Goal: Information Seeking & Learning: Learn about a topic

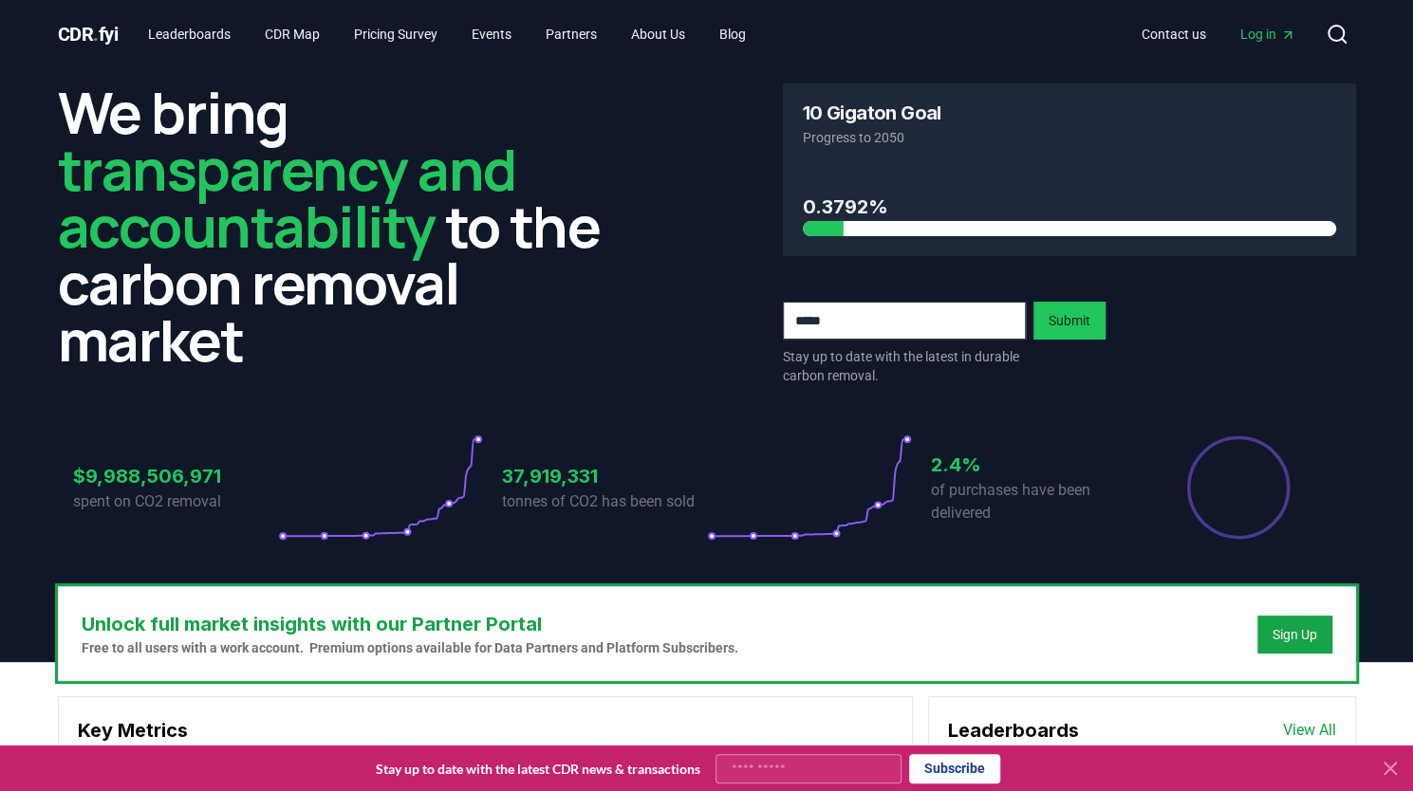
click at [1387, 765] on icon at bounding box center [1390, 768] width 23 height 23
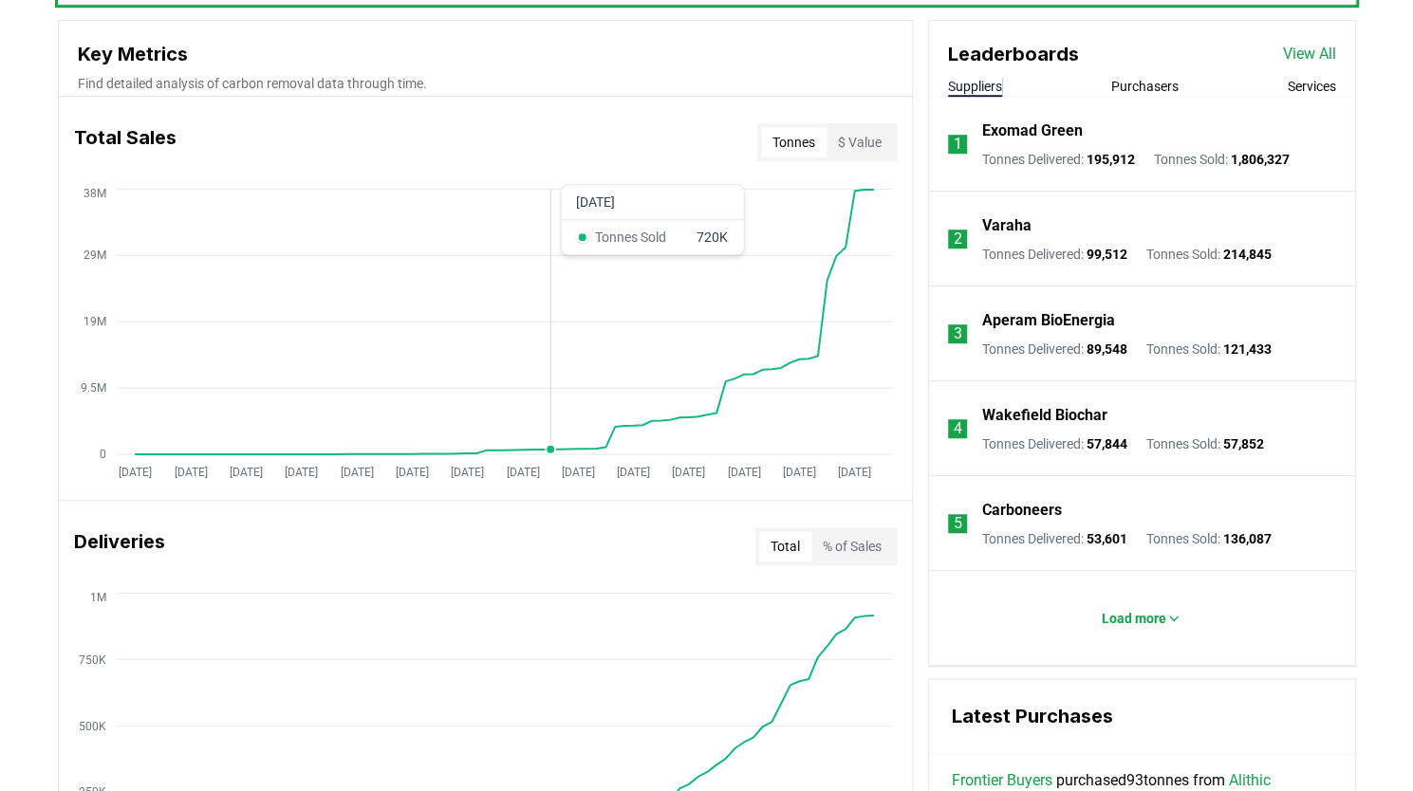
scroll to position [677, 0]
click at [1149, 88] on button "Purchasers" at bounding box center [1144, 85] width 67 height 19
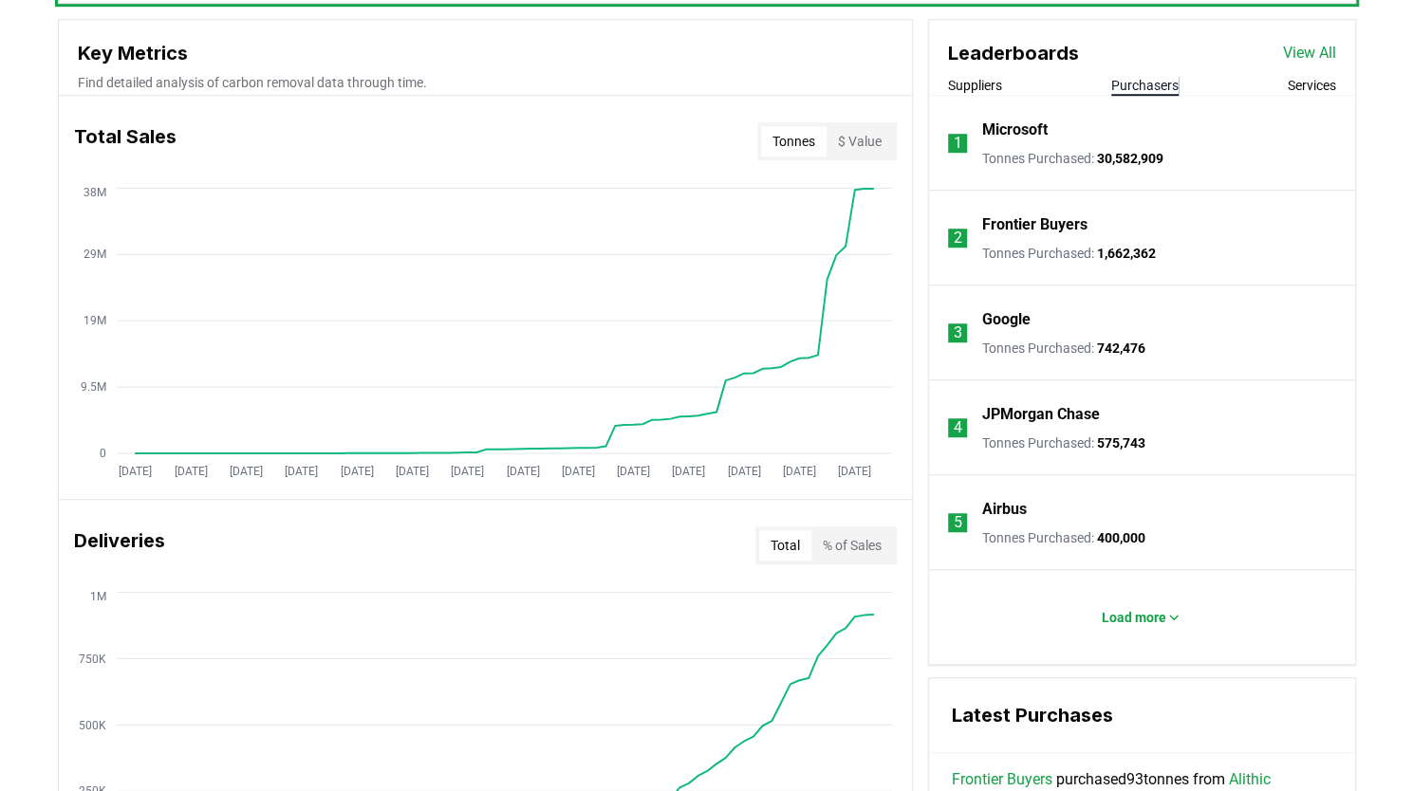
click at [1307, 42] on link "View All" at bounding box center [1309, 53] width 53 height 23
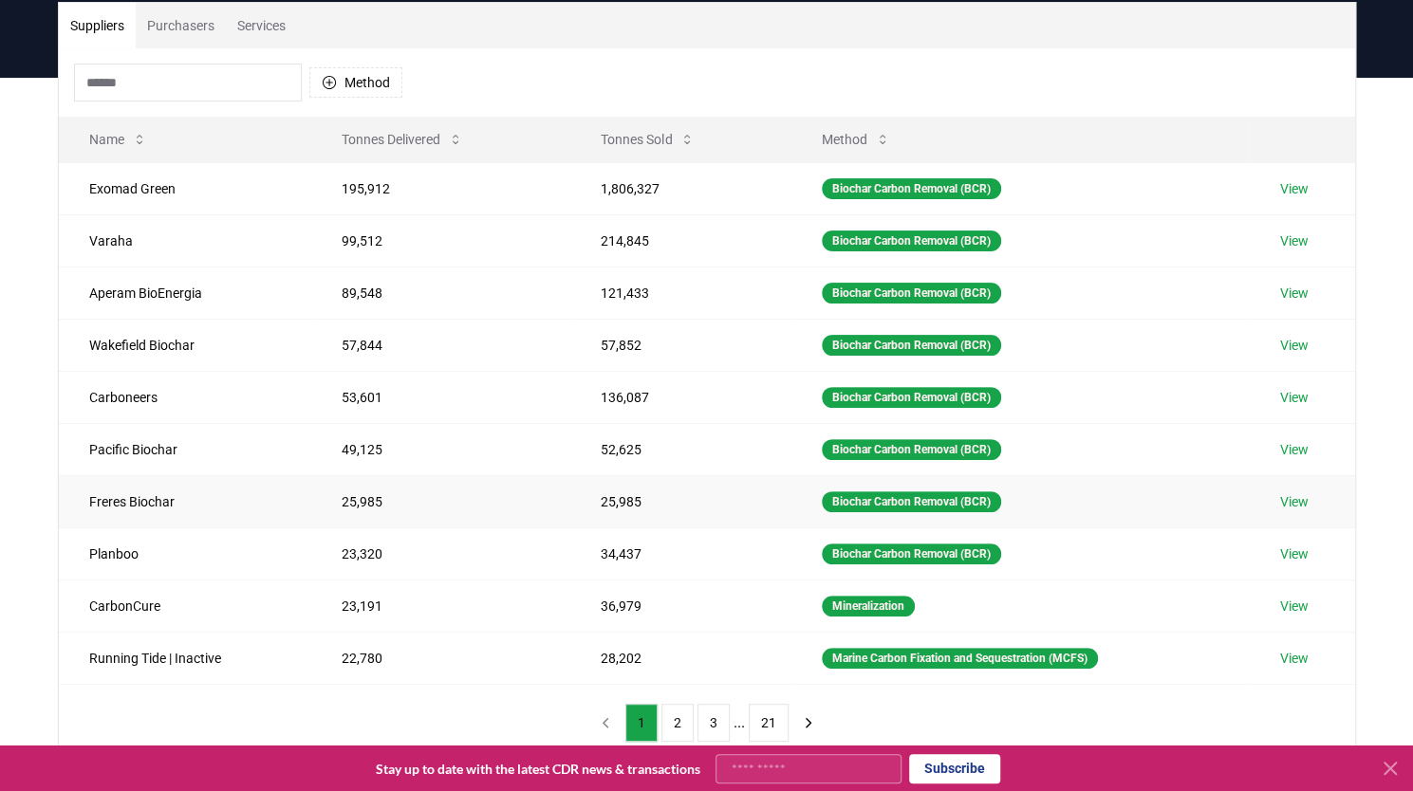
scroll to position [143, 0]
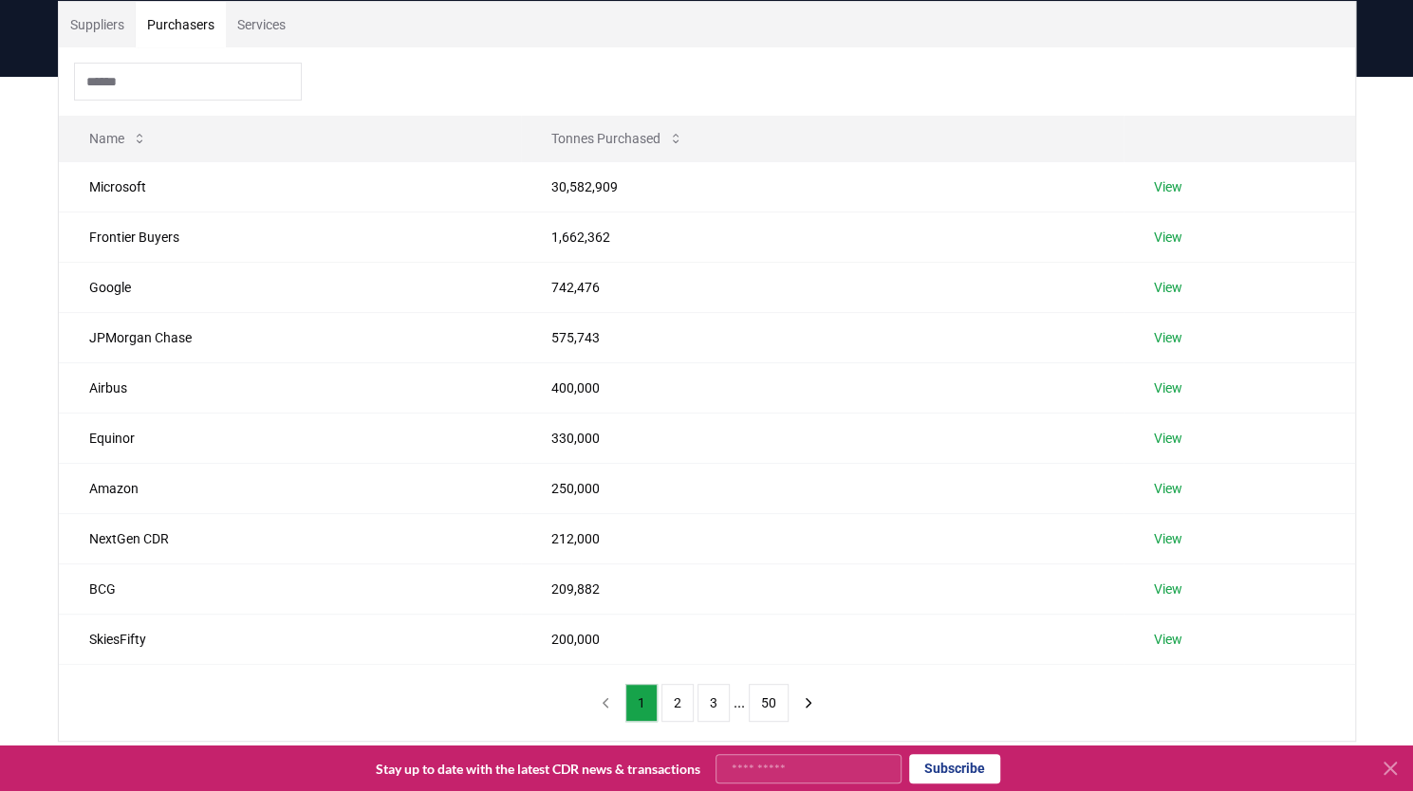
click at [186, 24] on button "Purchasers" at bounding box center [181, 25] width 90 height 46
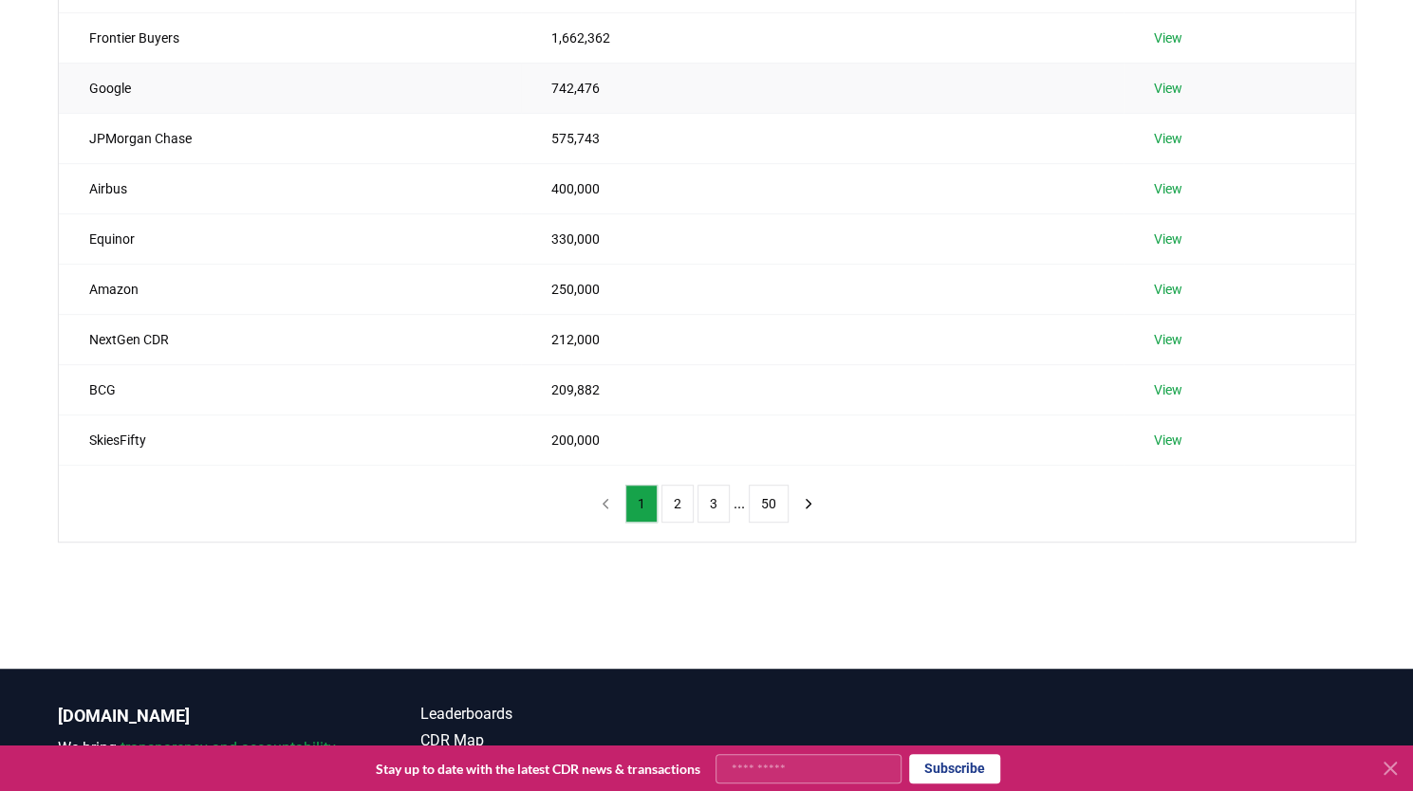
scroll to position [356, 0]
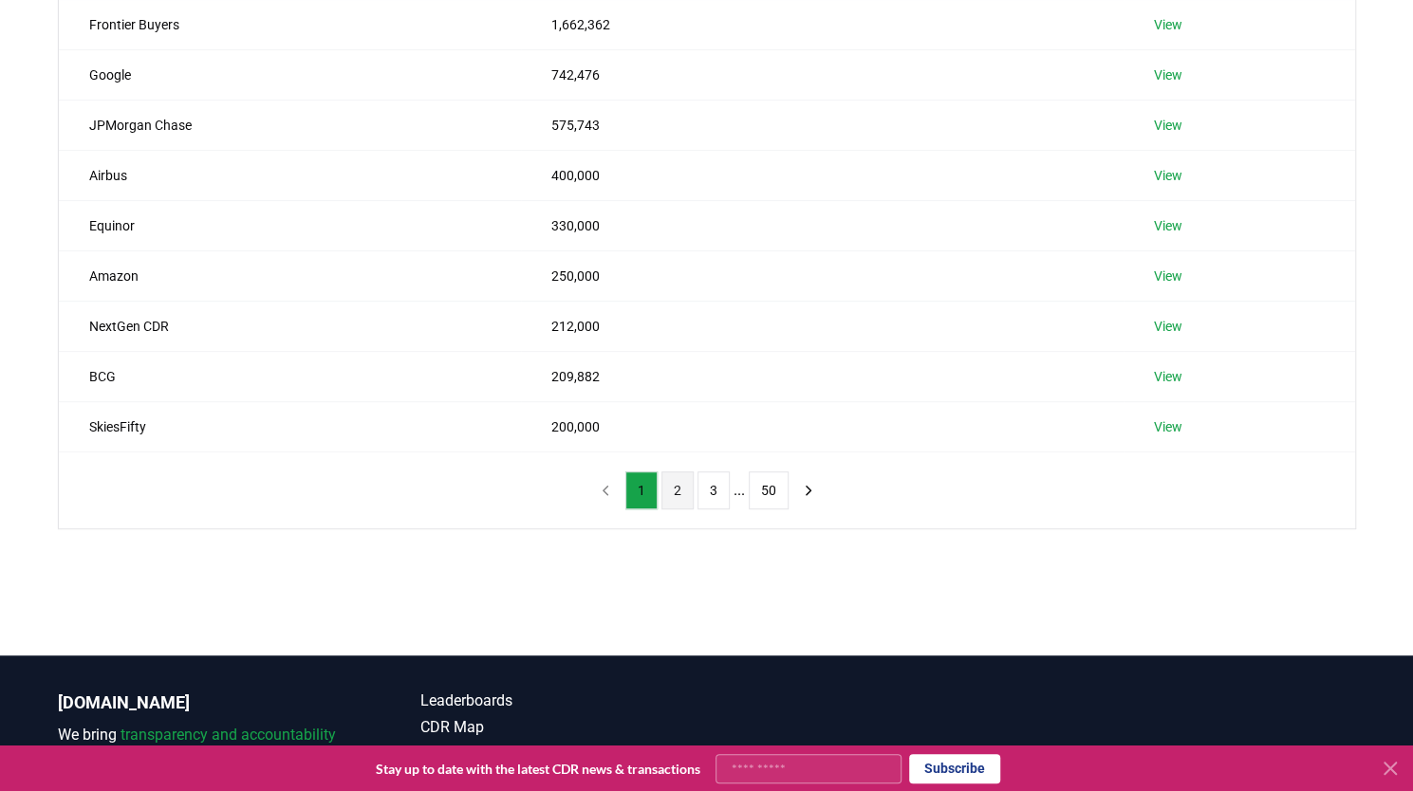
click at [682, 483] on button "2" at bounding box center [677, 491] width 32 height 38
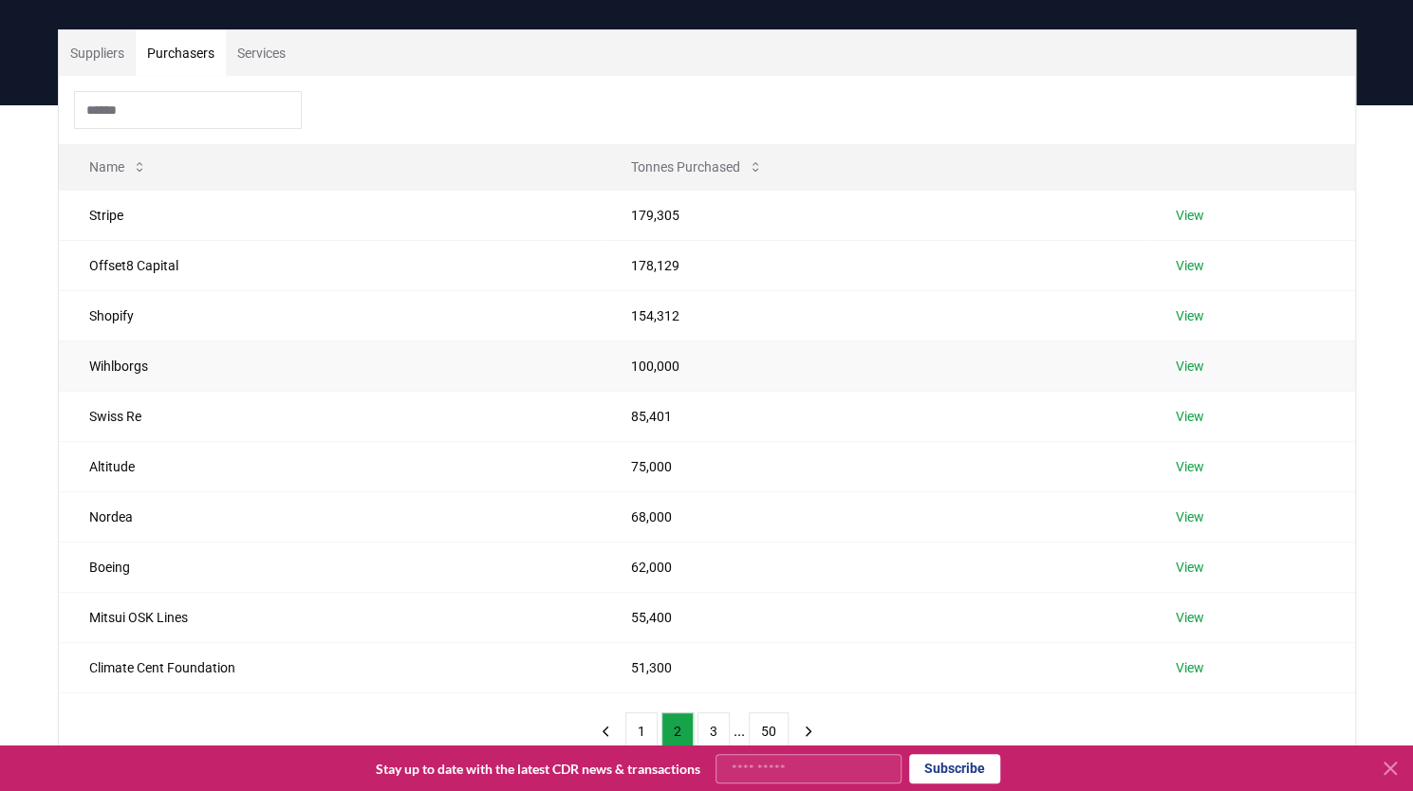
scroll to position [114, 0]
